Goal: Information Seeking & Learning: Learn about a topic

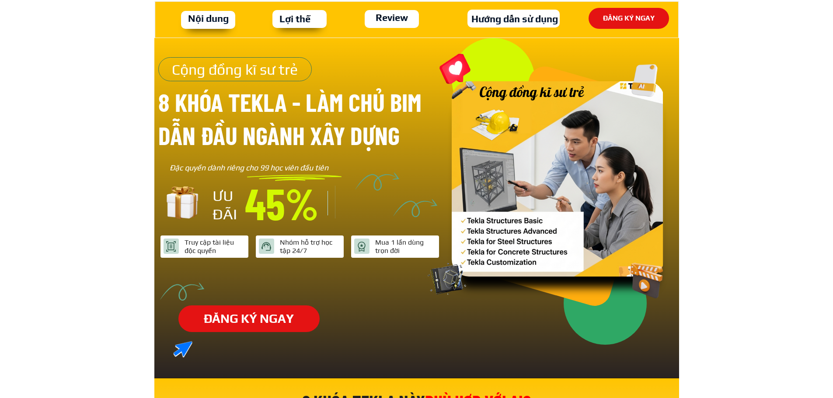
click at [195, 21] on h3 "Nội dung" at bounding box center [209, 18] width 44 height 15
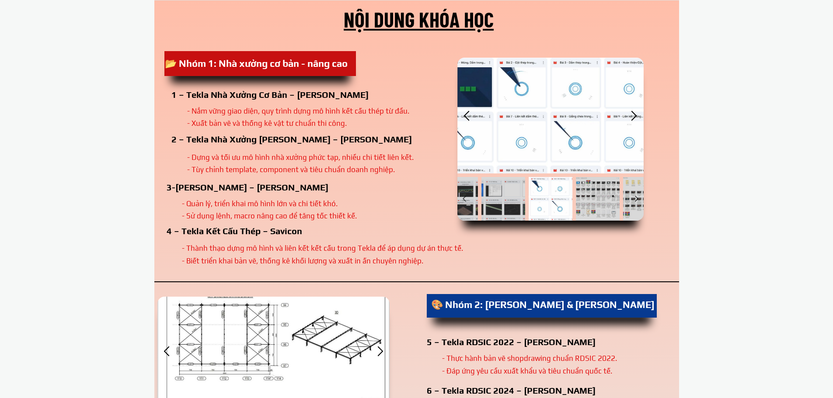
scroll to position [1074, 0]
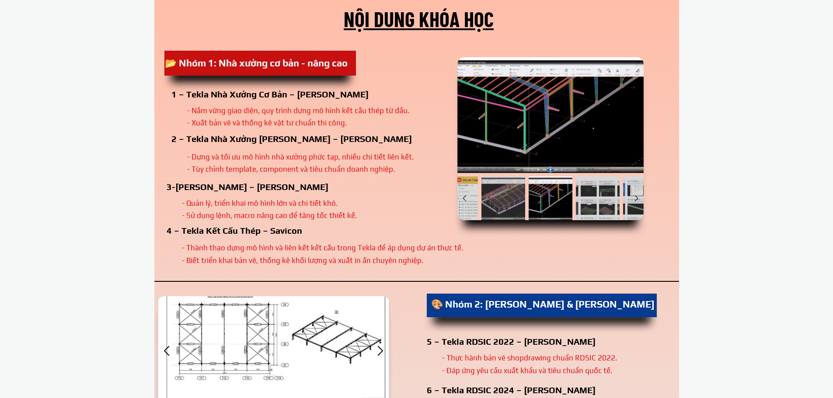
click at [79, 246] on div "ĐĂNG KÍ NGAY Nội dung khóa học 📂 Nhóm 1: Nhà xưởng cơ bản - nâng cao 1 – Tekla …" at bounding box center [416, 356] width 833 height 713
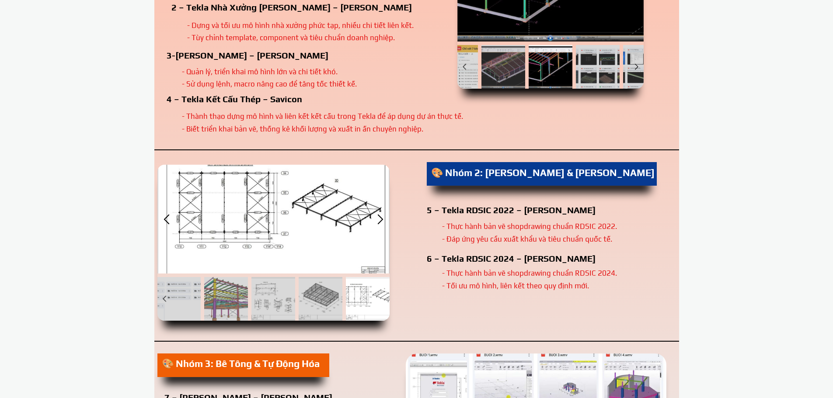
scroll to position [1118, 0]
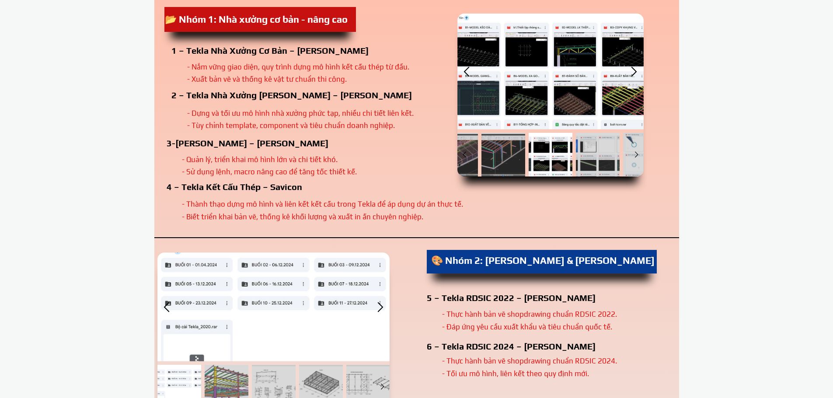
click at [471, 156] on div "3- [PERSON_NAME] – [PERSON_NAME]" at bounding box center [331, 148] width 329 height 19
click at [506, 156] on div at bounding box center [504, 155] width 44 height 44
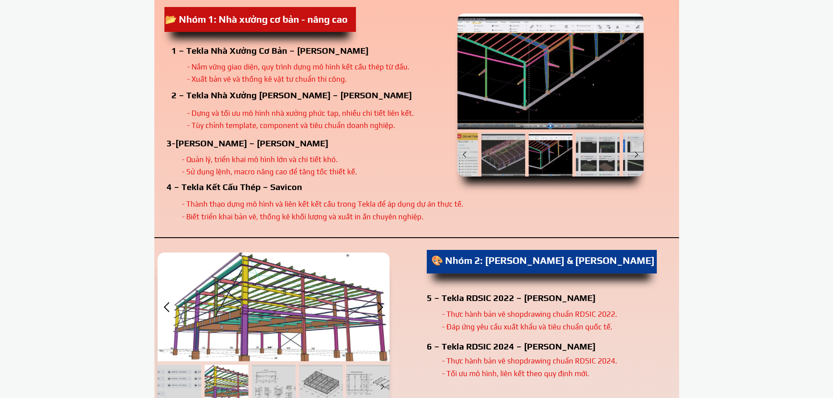
click at [537, 156] on div at bounding box center [551, 155] width 44 height 44
click at [587, 156] on div at bounding box center [598, 155] width 44 height 44
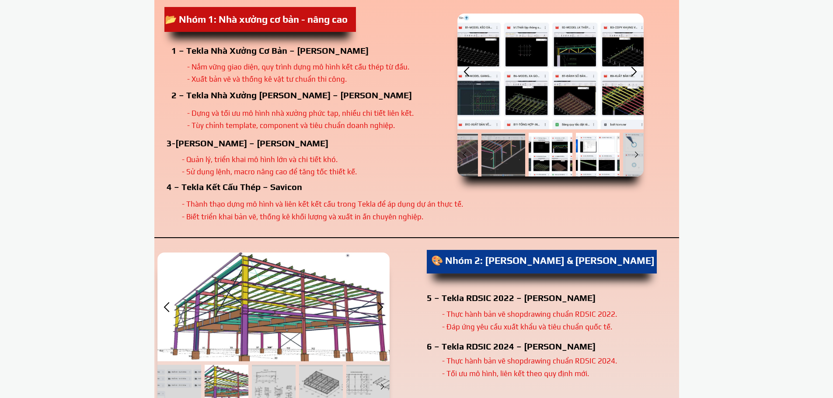
click at [608, 159] on div at bounding box center [598, 155] width 44 height 44
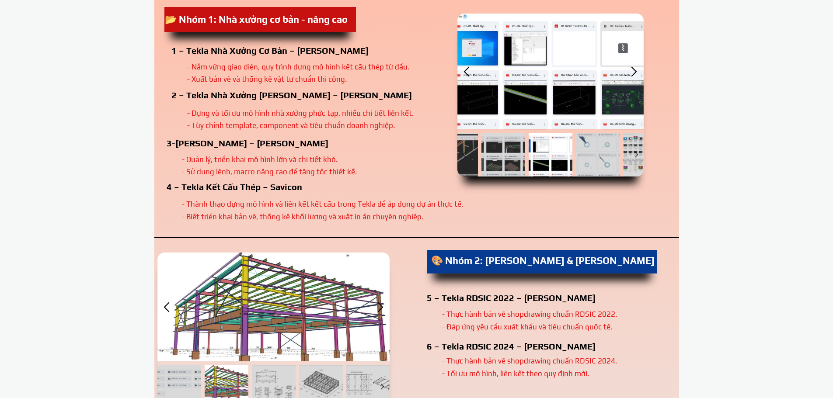
click at [621, 161] on div at bounding box center [527, 155] width 374 height 44
click at [625, 161] on div at bounding box center [645, 155] width 44 height 44
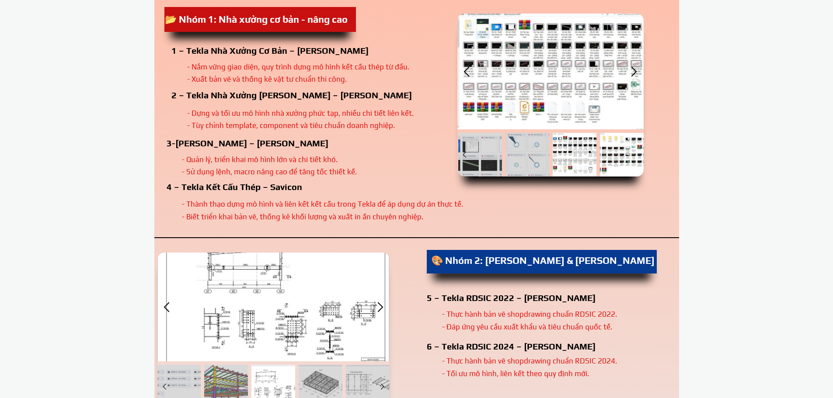
click at [623, 171] on div at bounding box center [622, 155] width 44 height 44
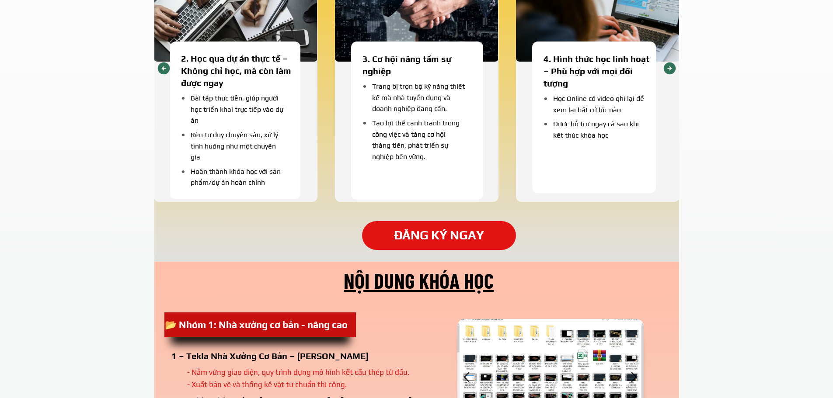
scroll to position [812, 0]
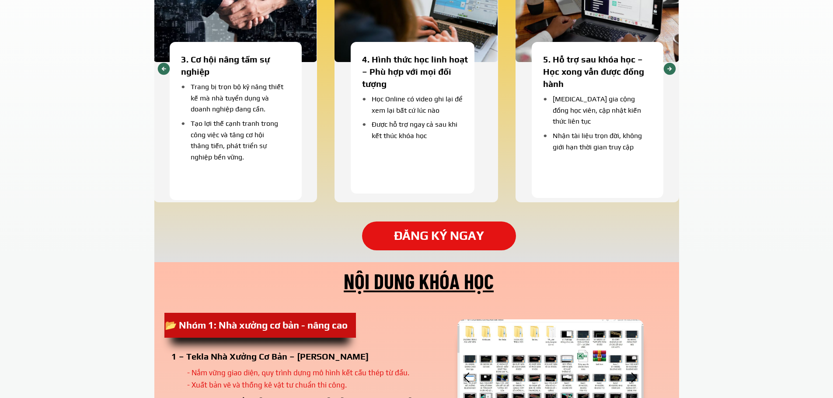
drag, startPoint x: 15, startPoint y: 199, endPoint x: 52, endPoint y: 183, distance: 40.5
click at [18, 198] on div "Lợi thế vượt trội khi đăng kí khóa tekla tại cộng đồng kĩ sư trẻ 1. Học phí tối…" at bounding box center [416, 60] width 833 height 405
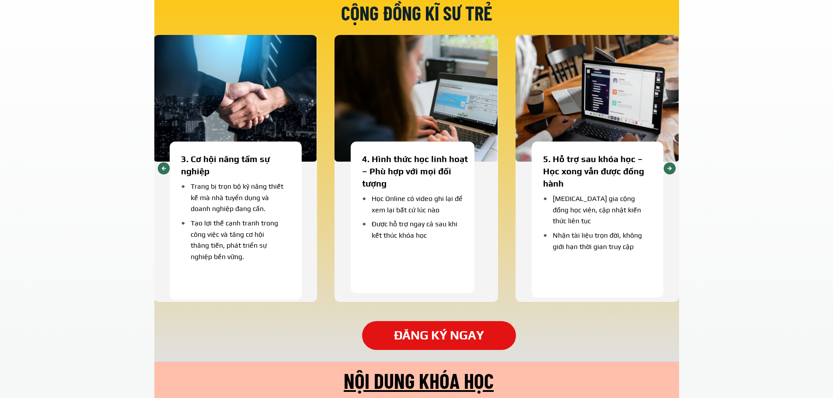
scroll to position [549, 0]
